Goal: Information Seeking & Learning: Check status

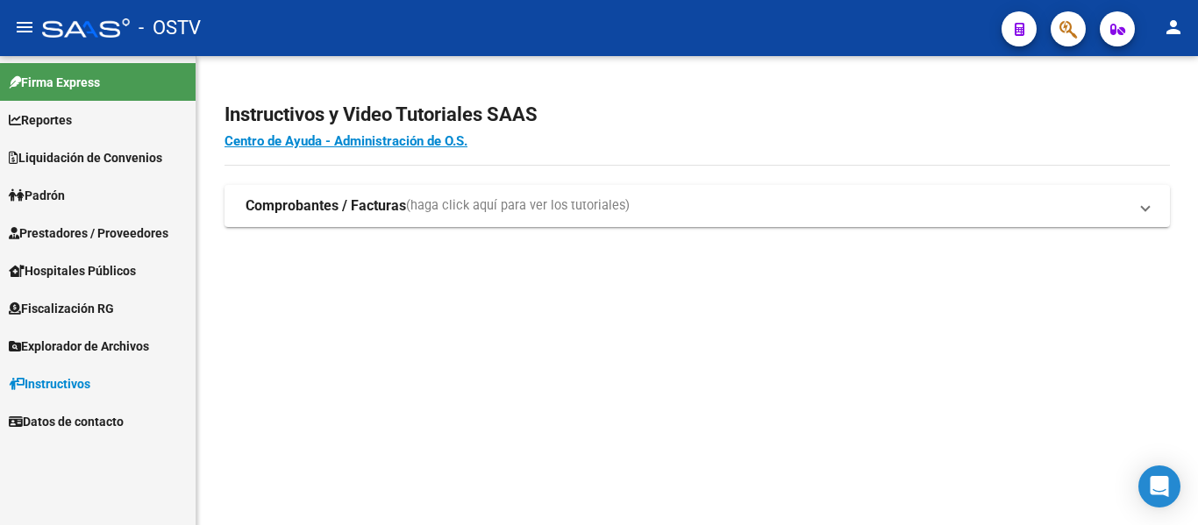
click at [76, 200] on link "Padrón" at bounding box center [98, 195] width 196 height 38
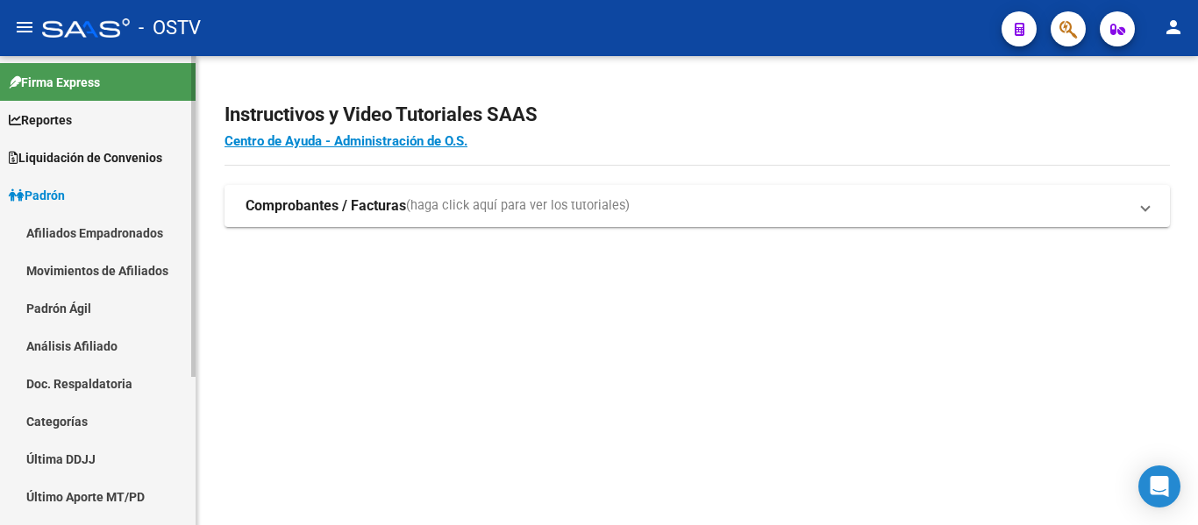
click at [52, 317] on link "Padrón Ágil" at bounding box center [98, 308] width 196 height 38
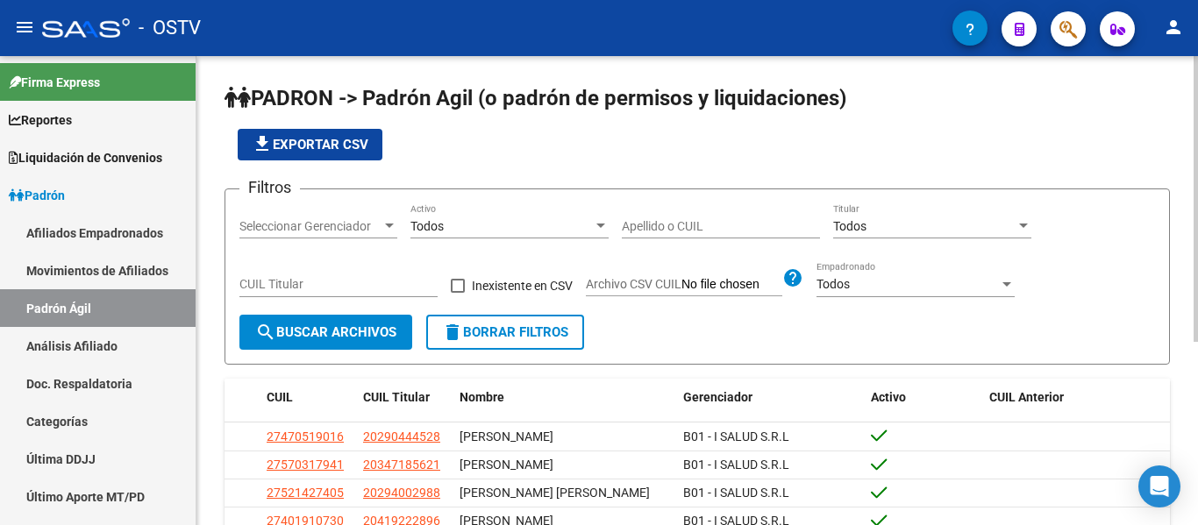
click at [682, 223] on input "Apellido o CUIL" at bounding box center [721, 226] width 198 height 15
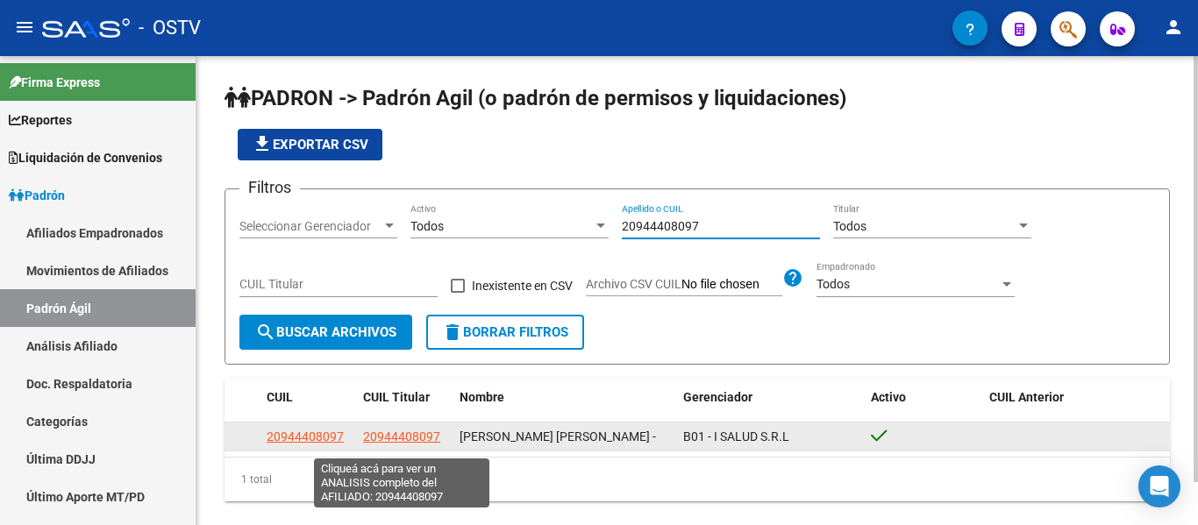
type input "20944408097"
click at [420, 444] on span "20944408097" at bounding box center [401, 437] width 77 height 14
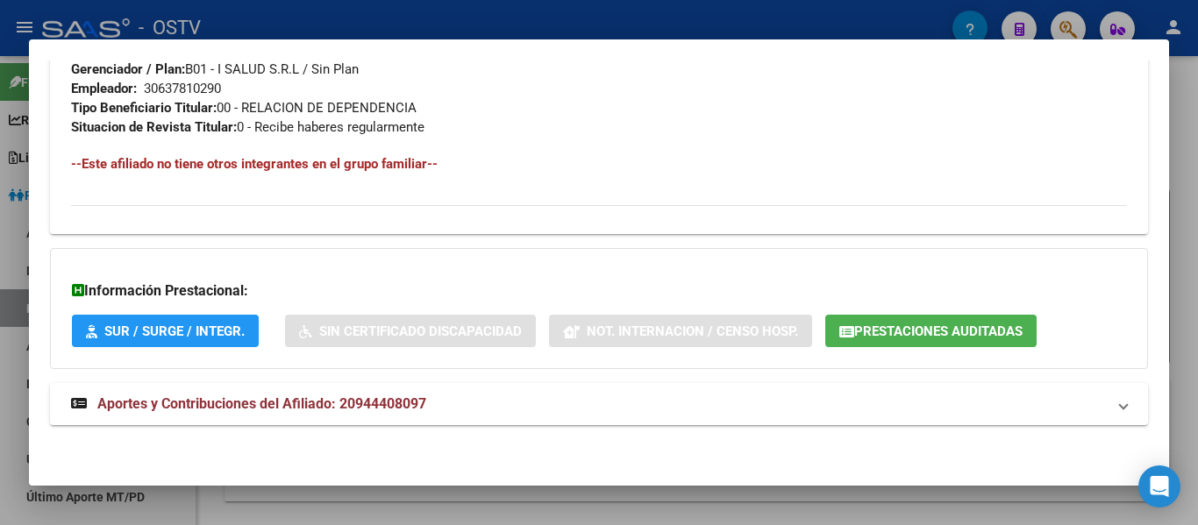
scroll to position [540, 0]
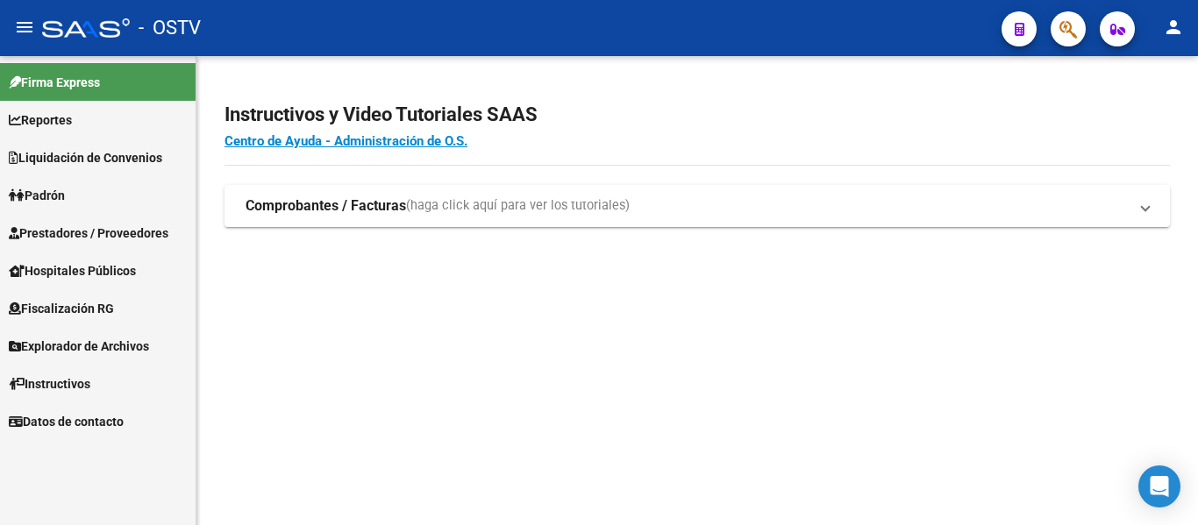
click at [62, 194] on span "Padrón" at bounding box center [37, 195] width 56 height 19
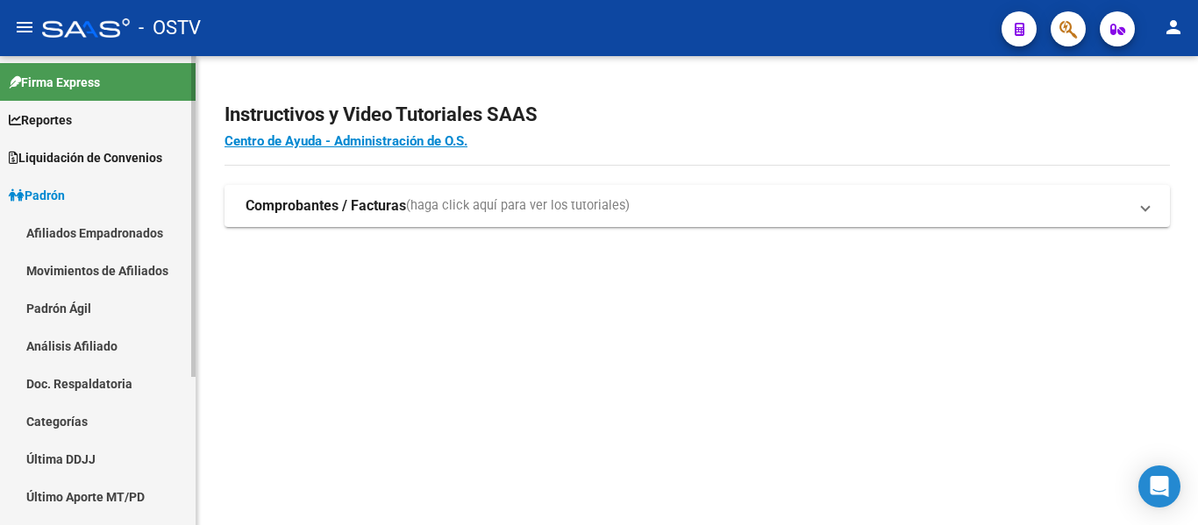
click at [39, 317] on link "Padrón Ágil" at bounding box center [98, 308] width 196 height 38
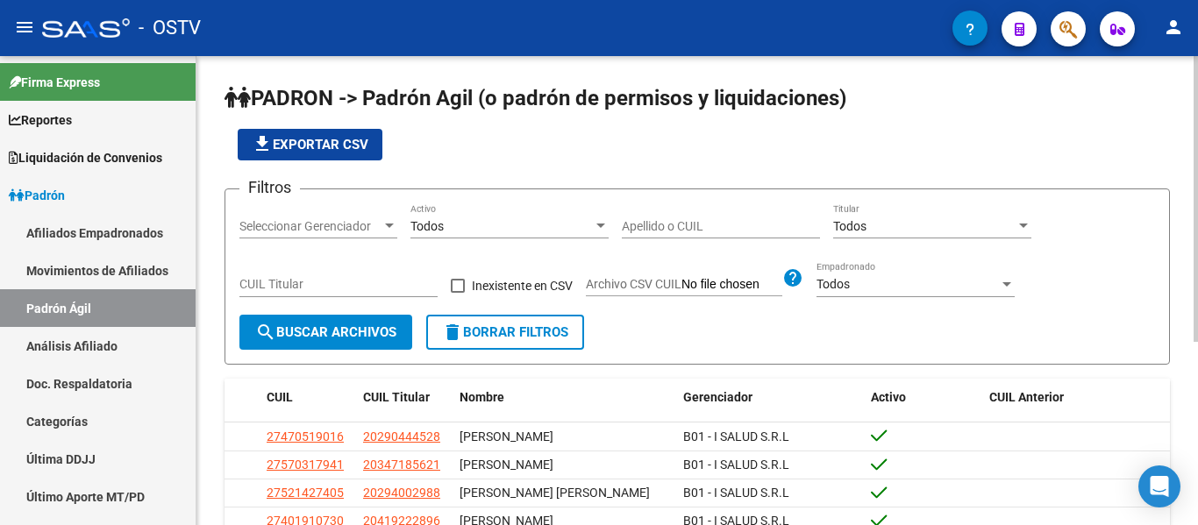
click at [657, 224] on input "Apellido o CUIL" at bounding box center [721, 226] width 198 height 15
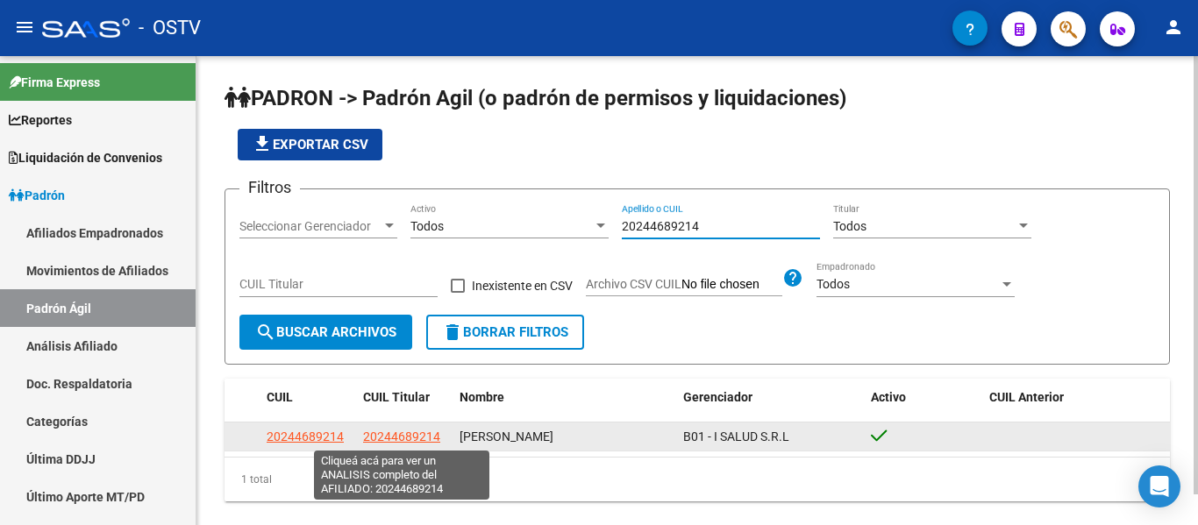
type input "20244689214"
click at [389, 439] on span "20244689214" at bounding box center [401, 437] width 77 height 14
type textarea "20244689214"
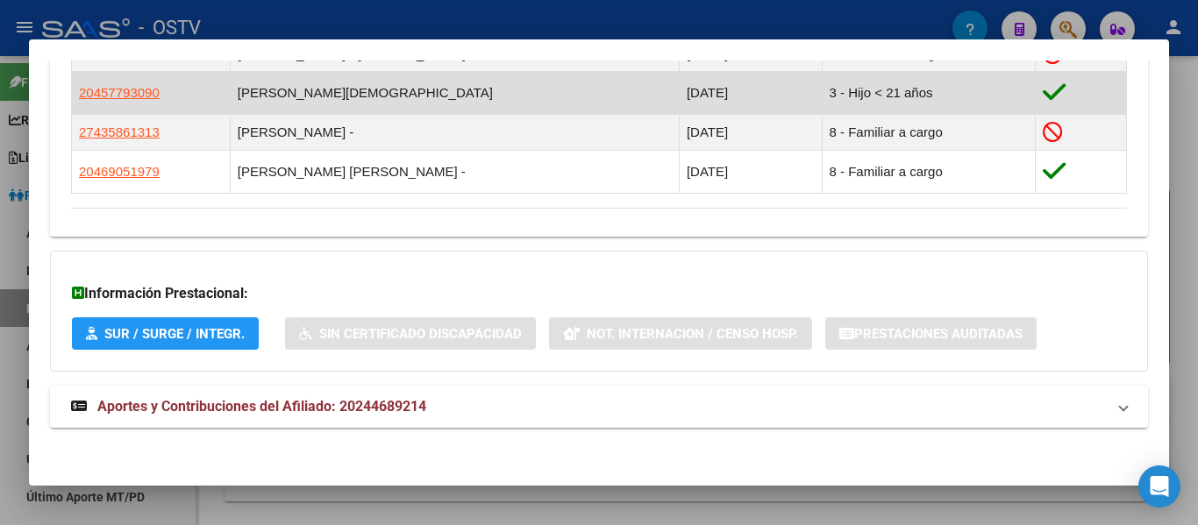
scroll to position [765, 0]
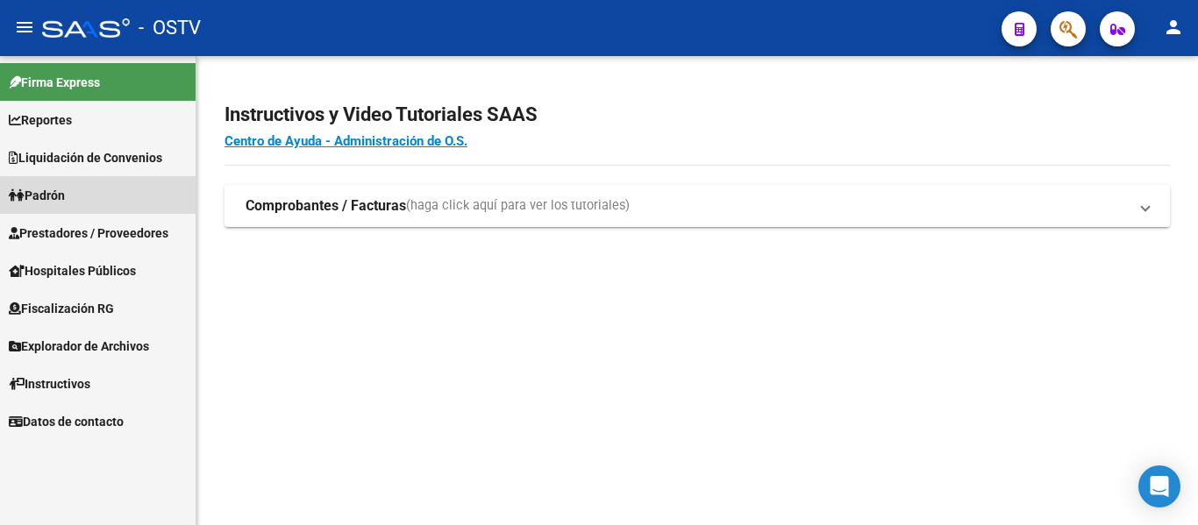
click at [61, 203] on span "Padrón" at bounding box center [37, 195] width 56 height 19
click at [65, 196] on span "Padrón" at bounding box center [37, 195] width 56 height 19
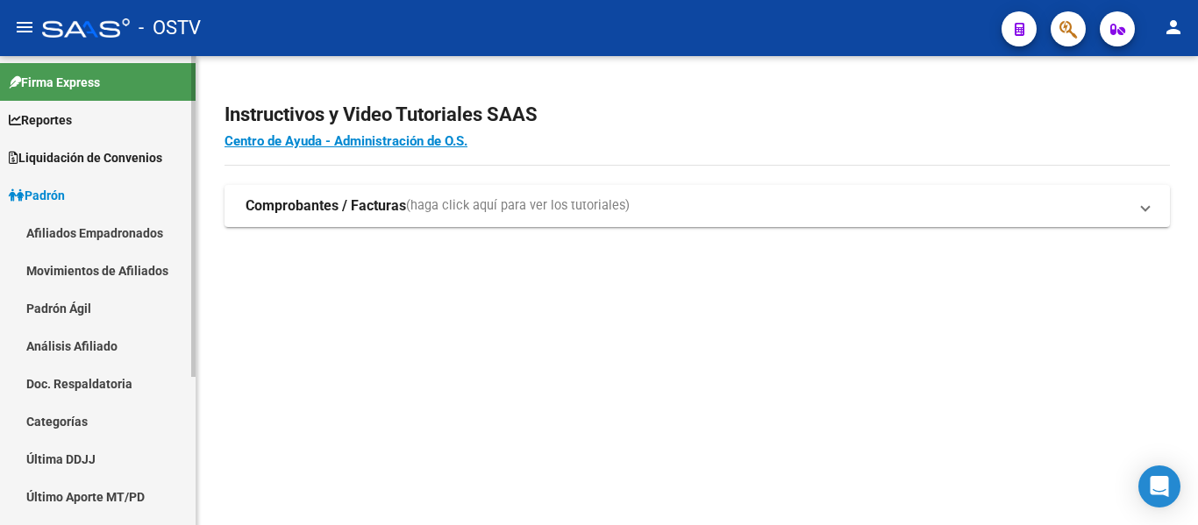
click at [65, 305] on link "Padrón Ágil" at bounding box center [98, 308] width 196 height 38
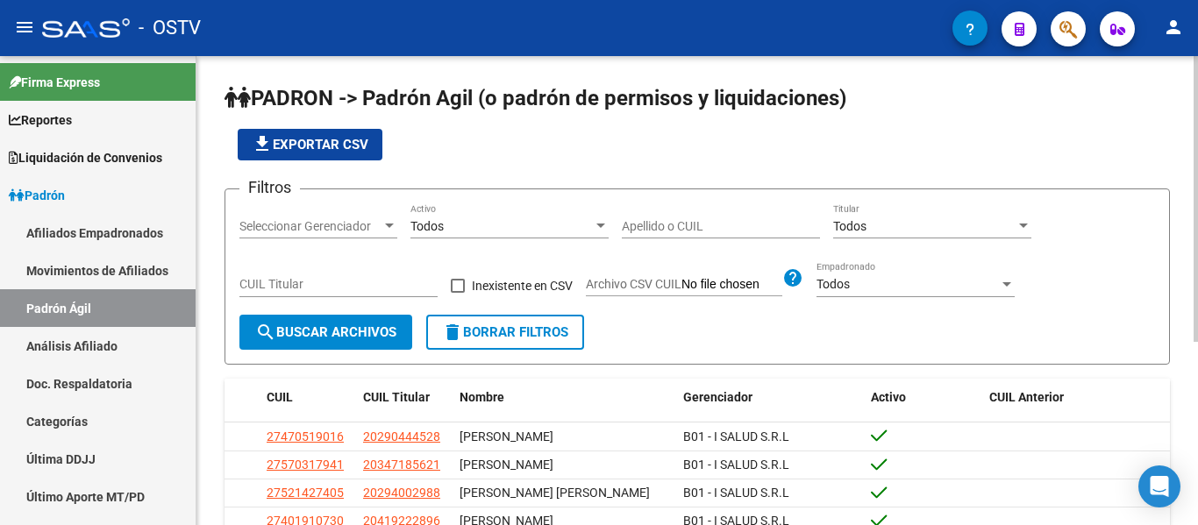
click at [652, 232] on input "Apellido o CUIL" at bounding box center [721, 226] width 198 height 15
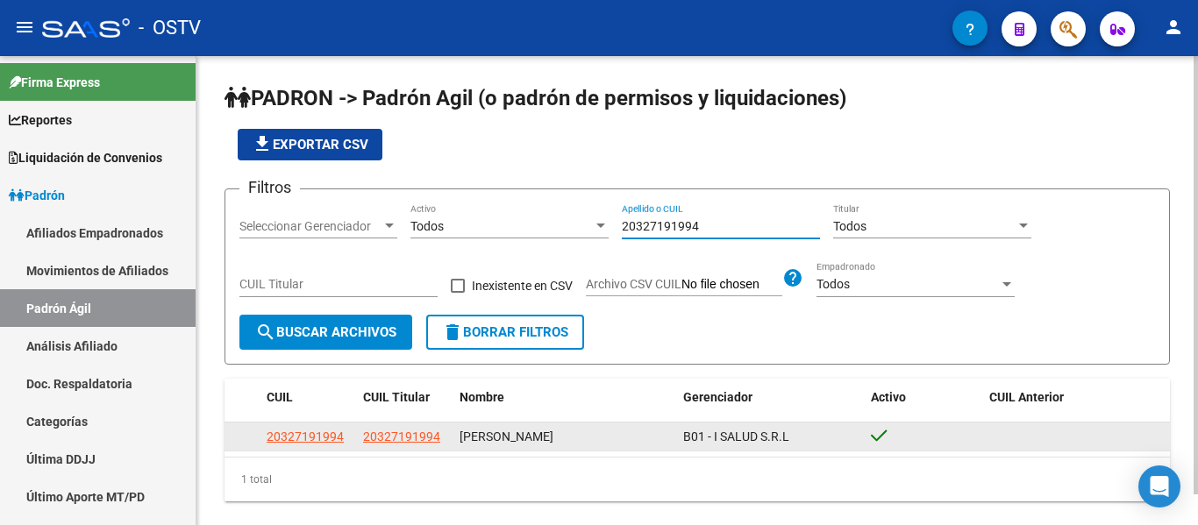
type input "20327191994"
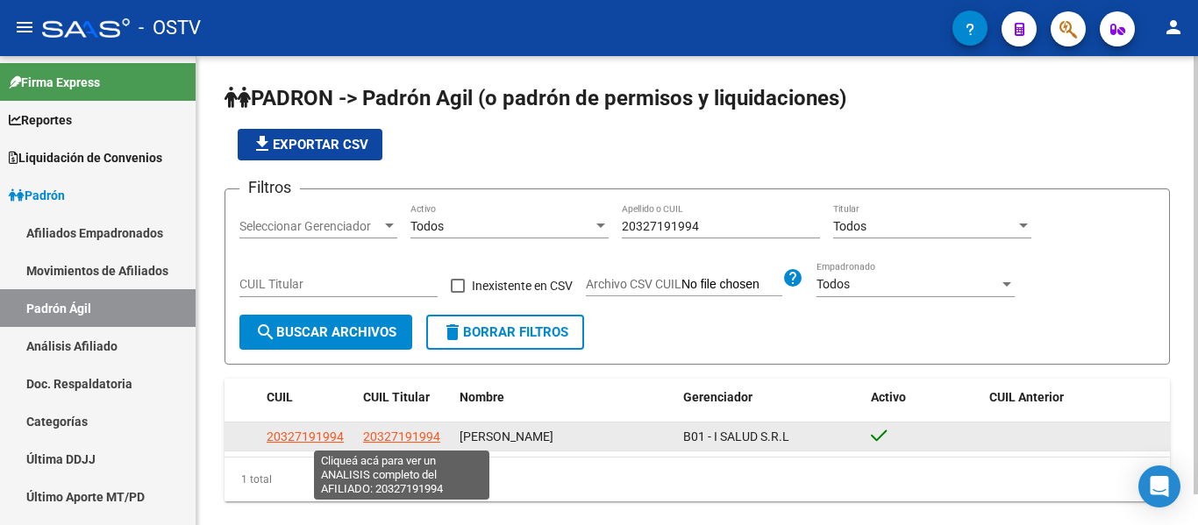
click at [401, 439] on span "20327191994" at bounding box center [401, 437] width 77 height 14
type textarea "20327191994"
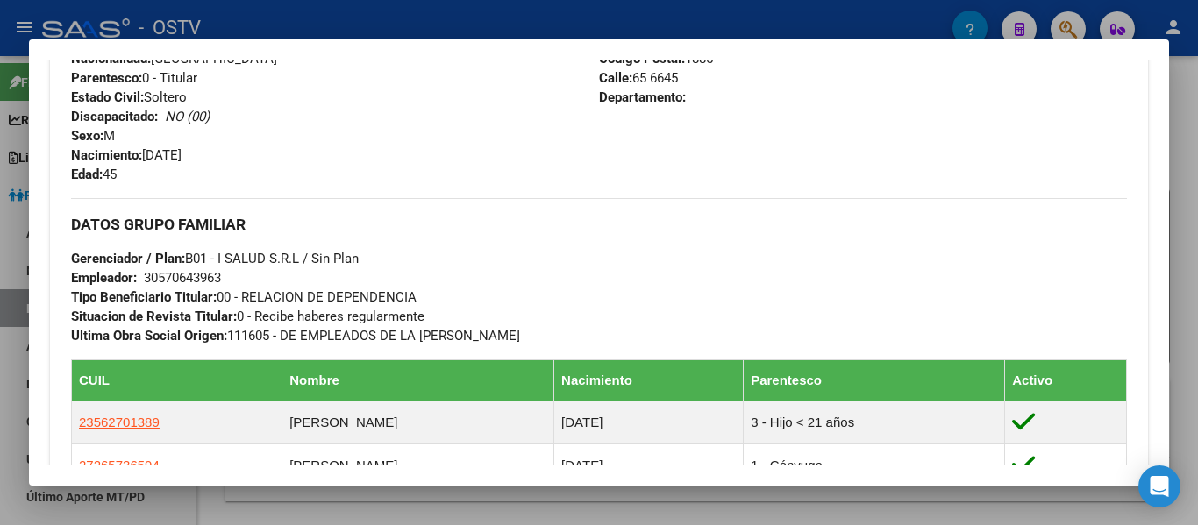
scroll to position [965, 0]
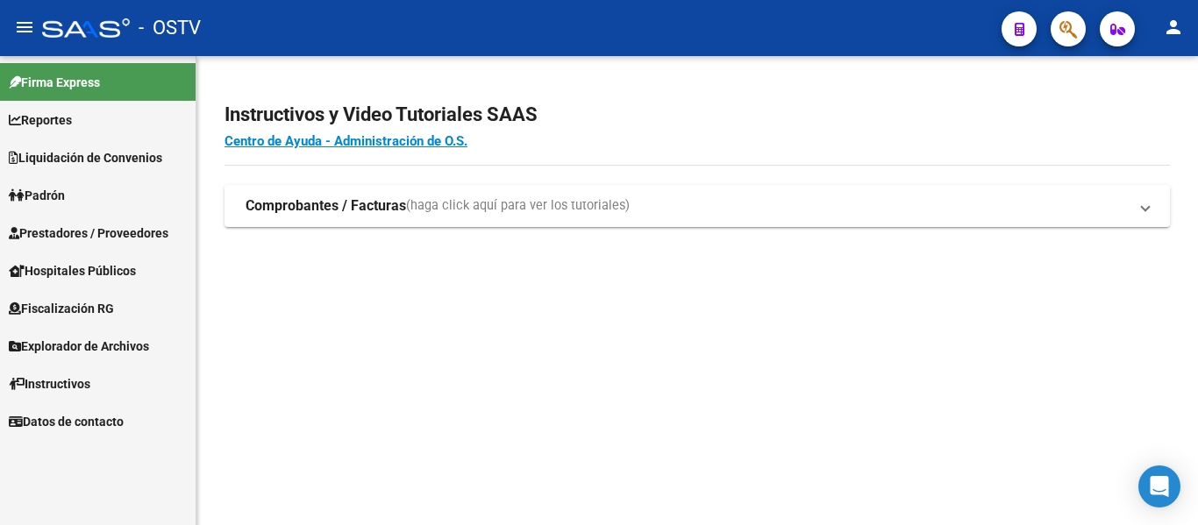
click at [45, 193] on span "Padrón" at bounding box center [37, 195] width 56 height 19
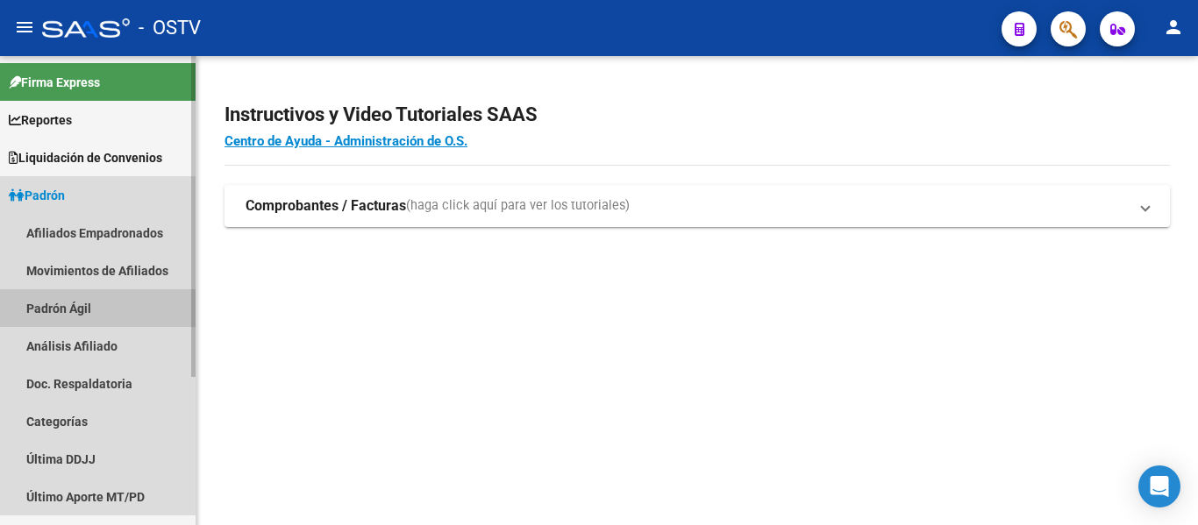
drag, startPoint x: 46, startPoint y: 306, endPoint x: 121, endPoint y: 295, distance: 76.3
click at [46, 307] on link "Padrón Ágil" at bounding box center [98, 308] width 196 height 38
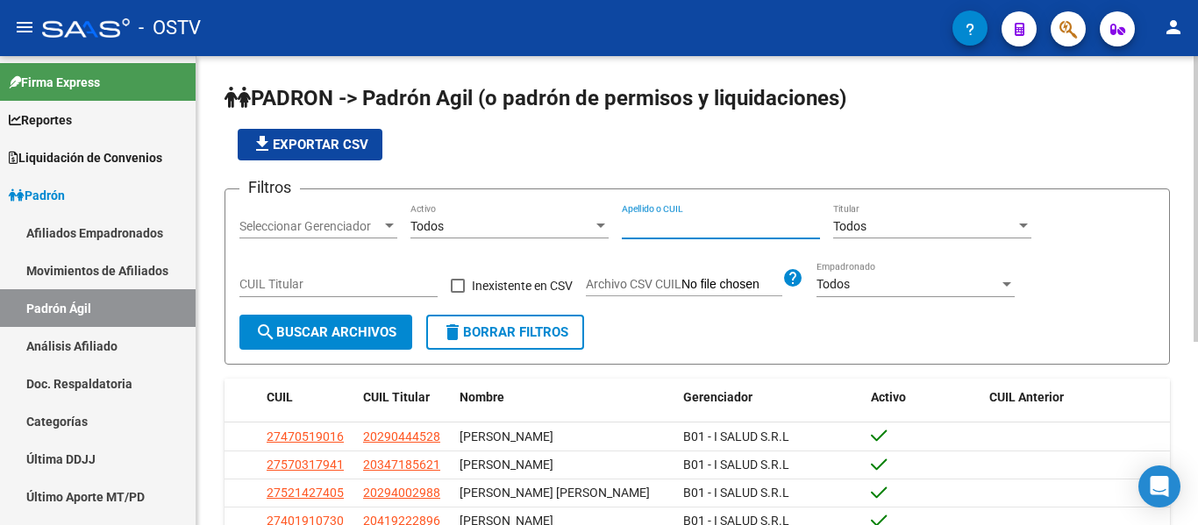
click at [673, 225] on input "Apellido o CUIL" at bounding box center [721, 226] width 198 height 15
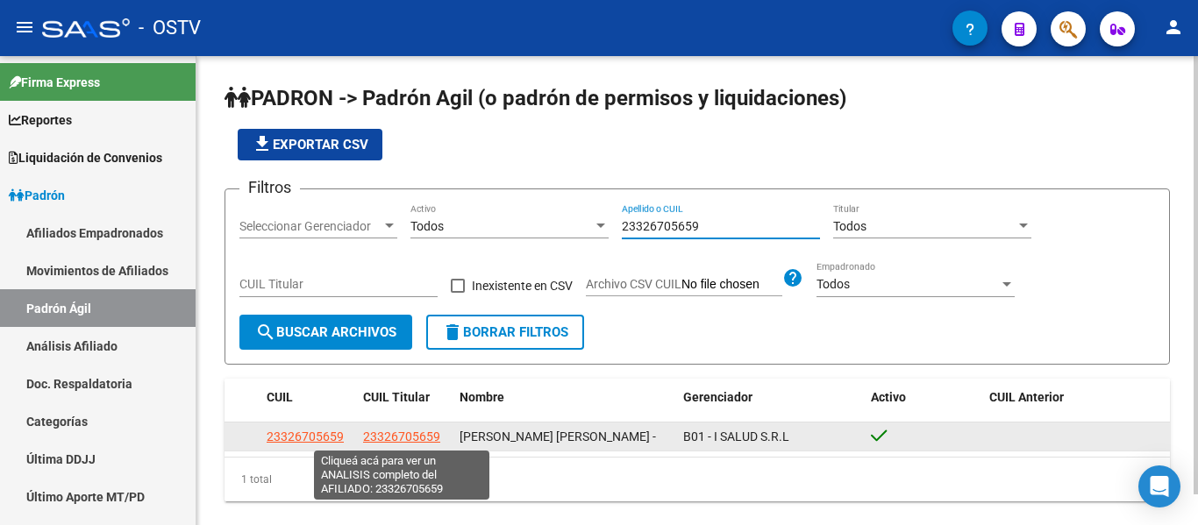
type input "23326705659"
click at [377, 437] on span "23326705659" at bounding box center [401, 437] width 77 height 14
type textarea "23326705659"
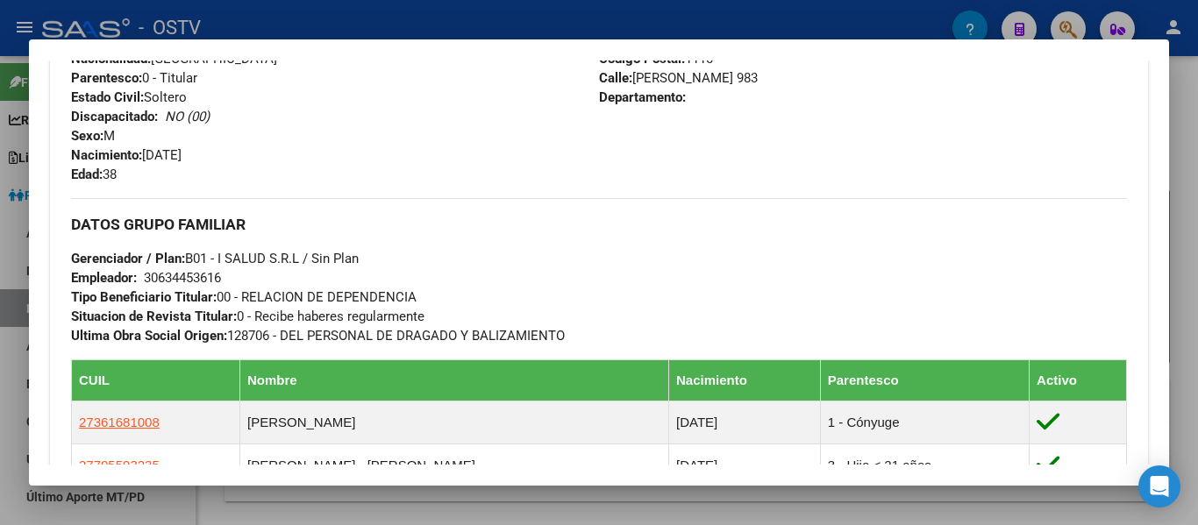
scroll to position [965, 0]
